Goal: Find contact information: Find contact information

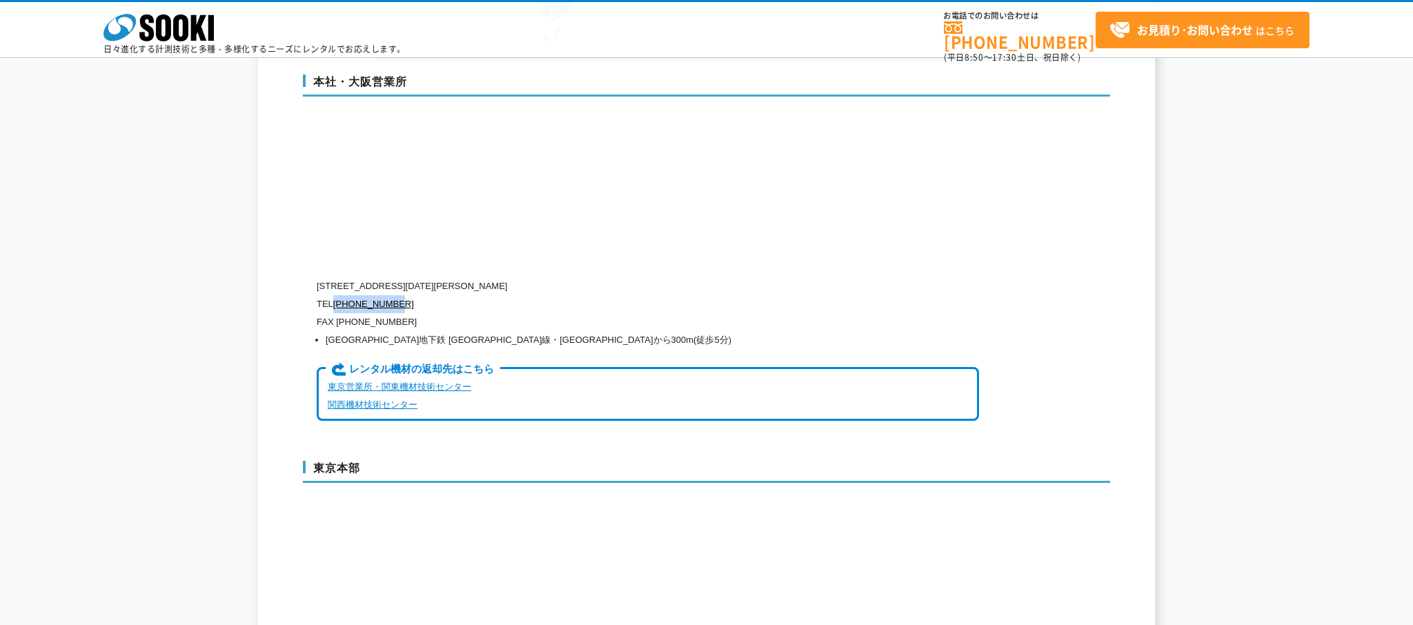
drag, startPoint x: 447, startPoint y: 274, endPoint x: 333, endPoint y: 277, distance: 113.9
click at [333, 295] on p "TEL [PHONE_NUMBER]" at bounding box center [648, 304] width 662 height 18
click at [435, 295] on p "TEL [PHONE_NUMBER]" at bounding box center [648, 304] width 662 height 18
drag, startPoint x: 415, startPoint y: 275, endPoint x: 338, endPoint y: 275, distance: 77.3
click at [338, 295] on p "TEL [PHONE_NUMBER]" at bounding box center [648, 304] width 662 height 18
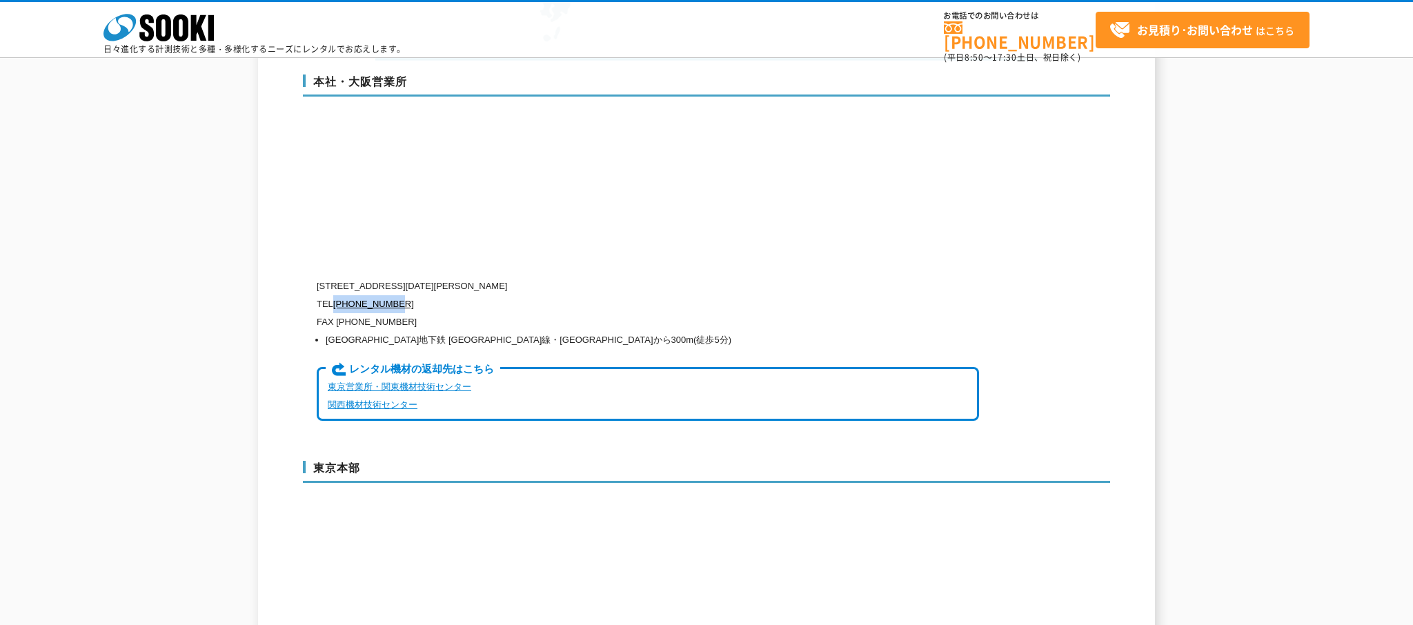
copy link "[PHONE_NUMBER]"
click at [345, 313] on p "FAX [PHONE_NUMBER]" at bounding box center [648, 322] width 662 height 18
click at [406, 313] on p "FAX [PHONE_NUMBER]" at bounding box center [648, 322] width 662 height 18
copy div "06)6538-3660"
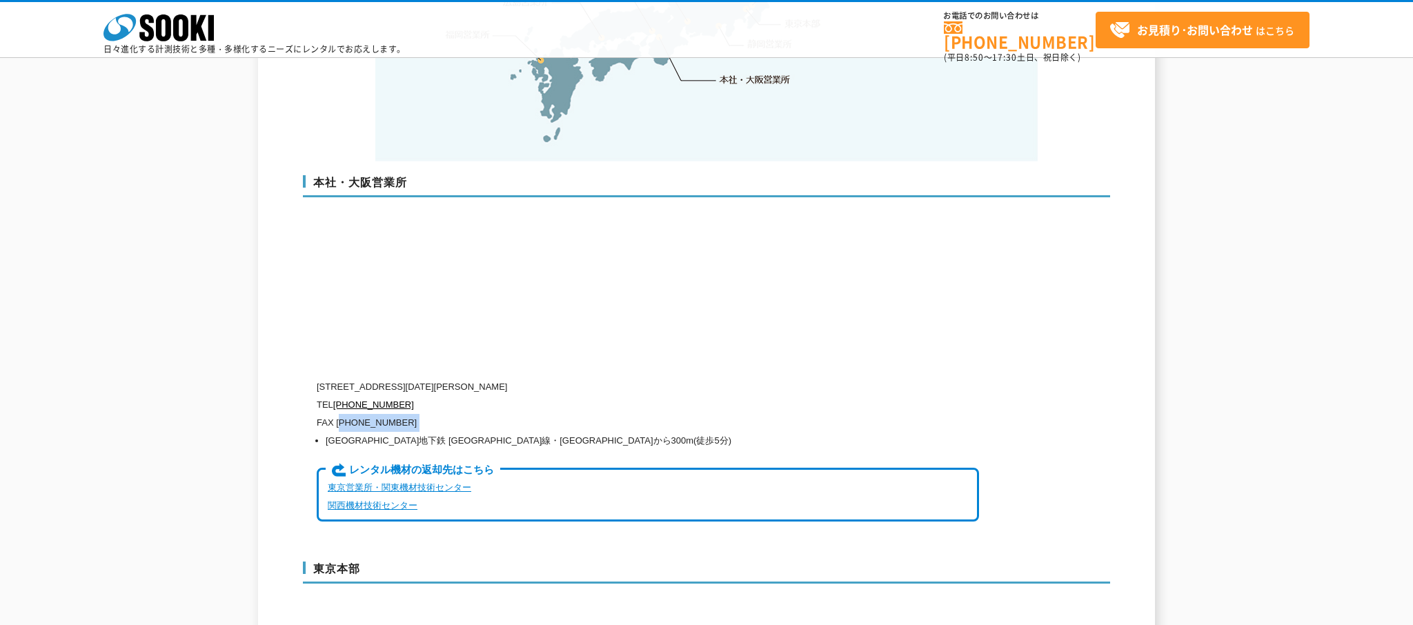
scroll to position [3130, 0]
